Goal: Register for event/course

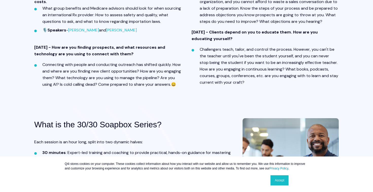
scroll to position [337, 0]
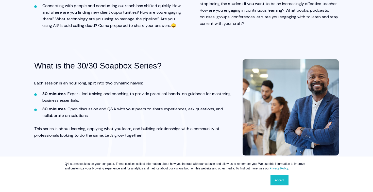
drag, startPoint x: 157, startPoint y: 135, endPoint x: 111, endPoint y: 98, distance: 58.9
click at [111, 98] on div "Each session is an hour long, split into two dynamic halves: 30 minutes : Exper…" at bounding box center [134, 109] width 200 height 59
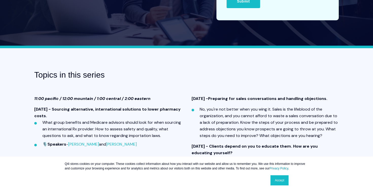
scroll to position [170, 0]
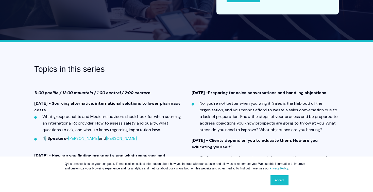
click at [34, 63] on h3 "Topics in this series" at bounding box center [119, 69] width 170 height 13
copy div "Loremi do sita consec 27:94 adipisc / 49:50 elitsedd / 7:07 eiusmod / 5:04 temp…"
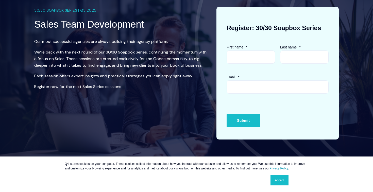
scroll to position [41, 0]
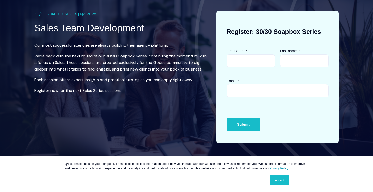
click at [33, 17] on div "30/30 SOAPBOX SERIES | Q3 2025 Sales Team Development Our most successful agenc…" at bounding box center [186, 79] width 373 height 178
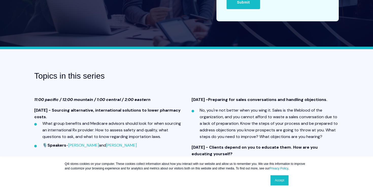
scroll to position [164, 0]
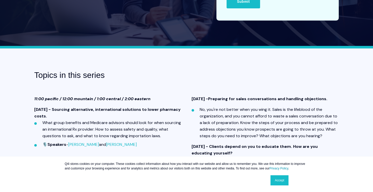
copy div "54/53 LOREMIP DOLORS | A0 6425 Conse Adip Elitseddoei Tem inci utlaboreet dolor…"
click at [125, 69] on h3 "Topics in this series" at bounding box center [119, 75] width 170 height 13
click at [271, 71] on div "Topics in this series" at bounding box center [186, 75] width 304 height 13
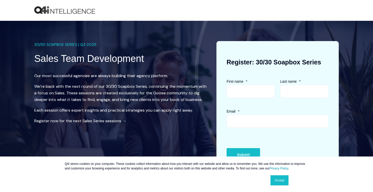
scroll to position [0, 0]
